Goal: Task Accomplishment & Management: Use online tool/utility

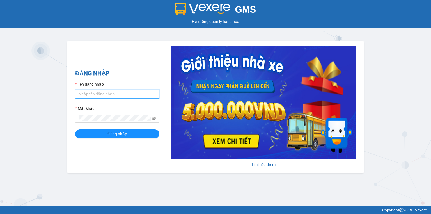
click at [90, 94] on input "Tên đăng nhập" at bounding box center [117, 93] width 84 height 9
type input "hoantt.ktlc.saoviet"
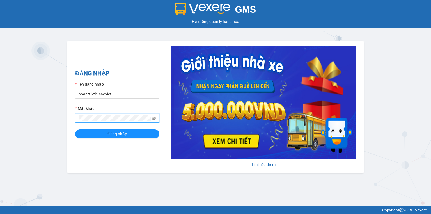
click at [75, 129] on button "Đăng nhập" at bounding box center [117, 133] width 84 height 9
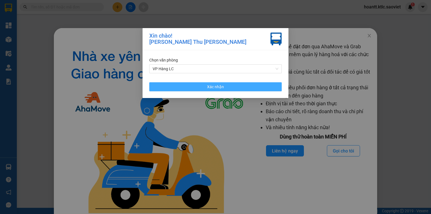
click at [197, 87] on button "Xác nhận" at bounding box center [215, 86] width 132 height 9
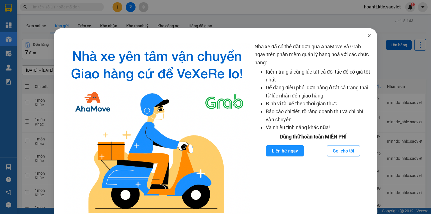
click at [367, 36] on icon "close" at bounding box center [368, 35] width 3 height 3
